Goal: Task Accomplishment & Management: Manage account settings

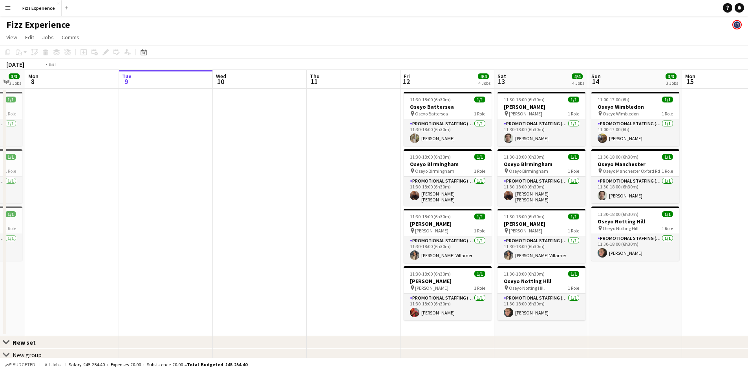
drag, startPoint x: 224, startPoint y: 177, endPoint x: 612, endPoint y: 174, distance: 388.2
click at [612, 174] on app-calendar-viewport "Sat 6 4/4 4 Jobs Sun 7 3/3 3 Jobs Mon 8 Tue 9 Wed 10 Thu 11 Fri 12 4/4 4 Jobs S…" at bounding box center [374, 251] width 748 height 363
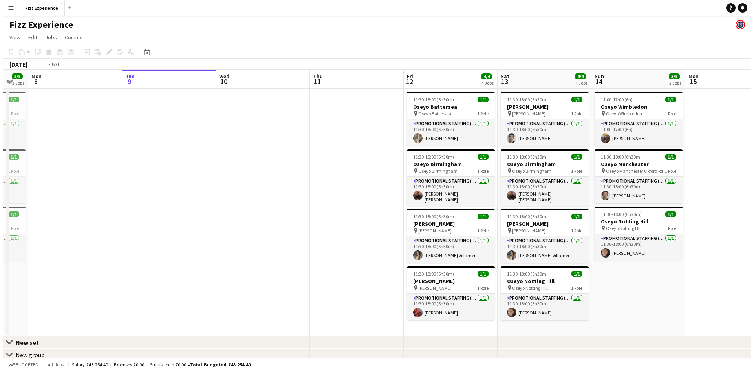
scroll to position [0, 268]
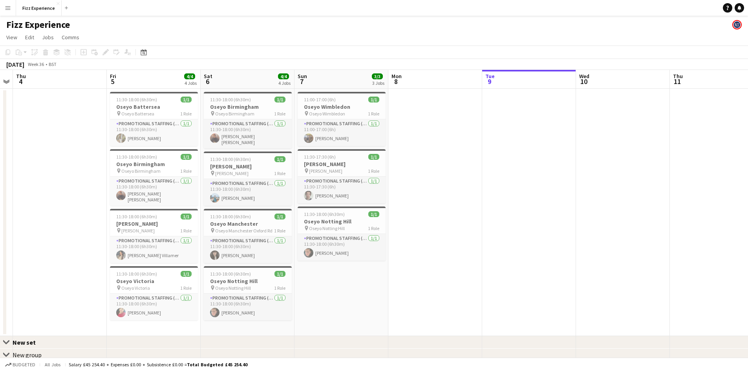
click at [11, 3] on button "Menu" at bounding box center [8, 8] width 16 height 16
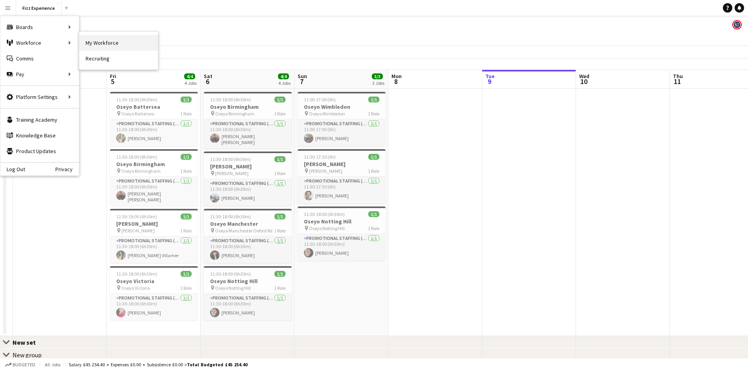
click at [105, 47] on link "My Workforce" at bounding box center [118, 43] width 78 height 16
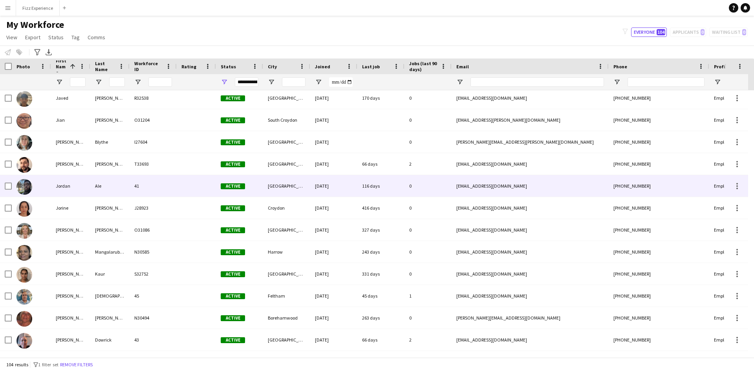
scroll to position [785, 0]
